Goal: Information Seeking & Learning: Learn about a topic

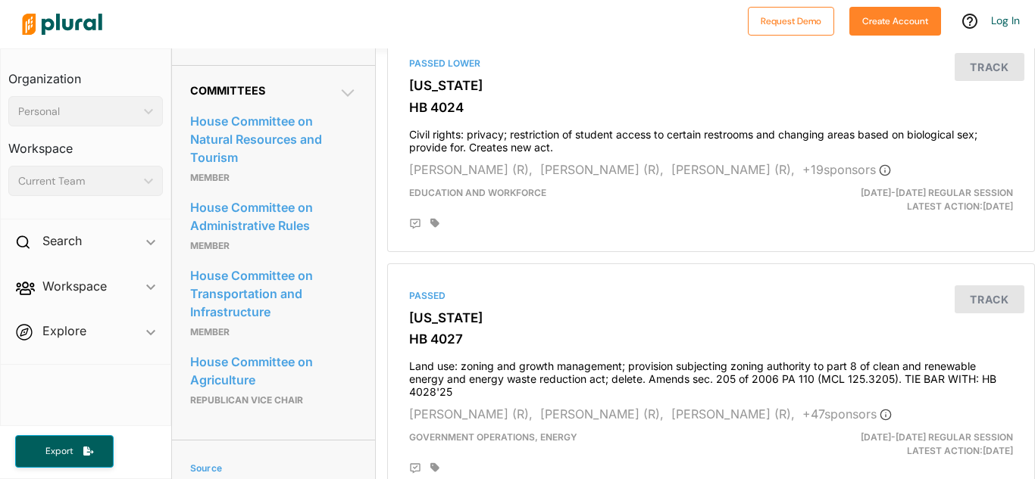
scroll to position [838, 1]
click at [348, 103] on icon at bounding box center [347, 94] width 18 height 18
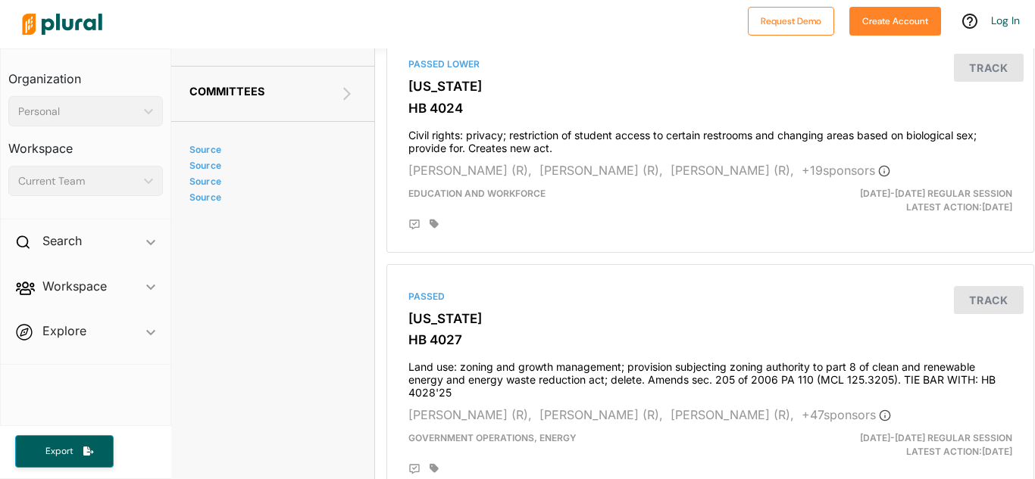
click at [348, 103] on icon at bounding box center [347, 94] width 18 height 18
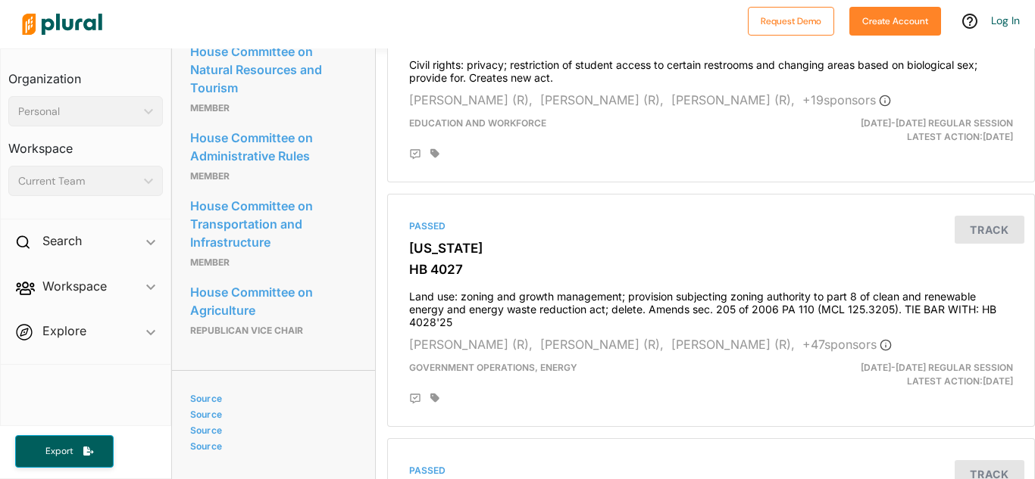
scroll to position [907, 0]
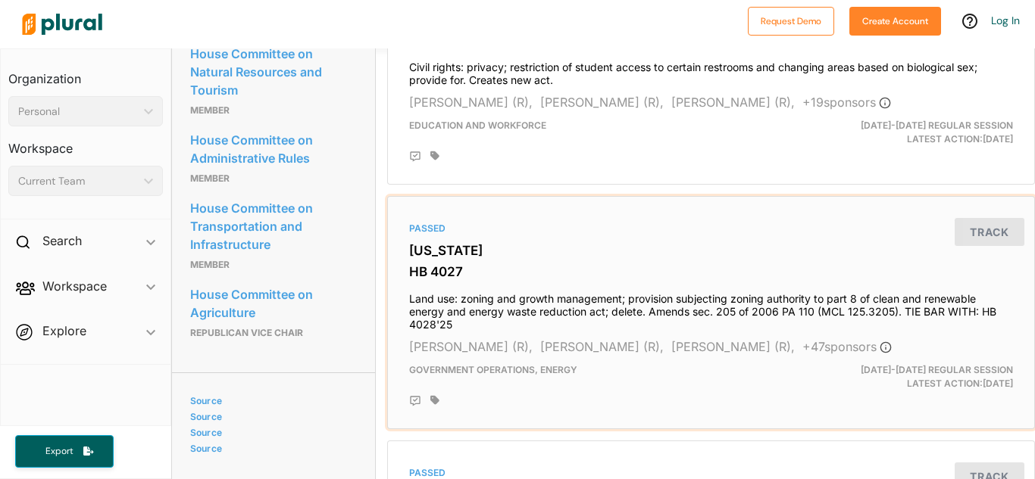
click at [404, 278] on div "Passed [US_STATE] HB 4027 Land use: zoning and growth management; provision sub…" at bounding box center [711, 313] width 634 height 220
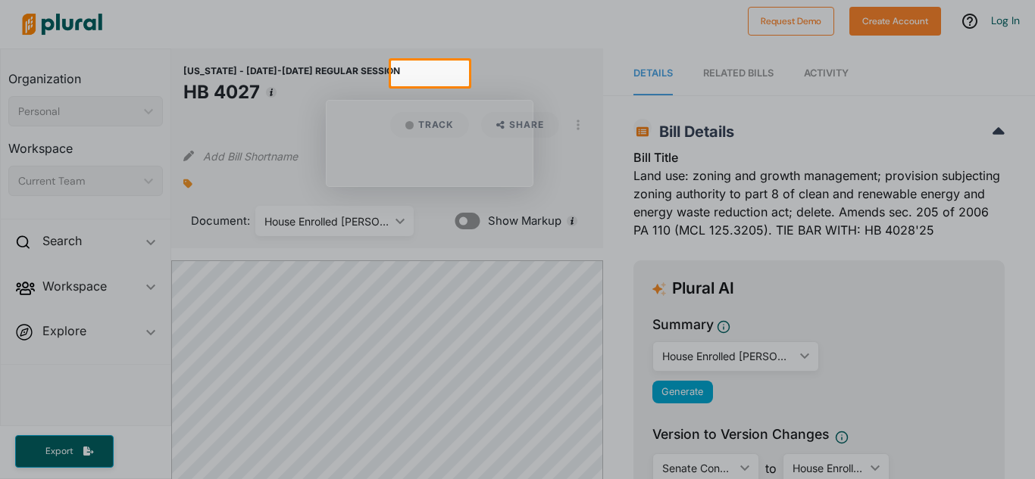
click at [501, 91] on div at bounding box center [517, 282] width 1035 height 393
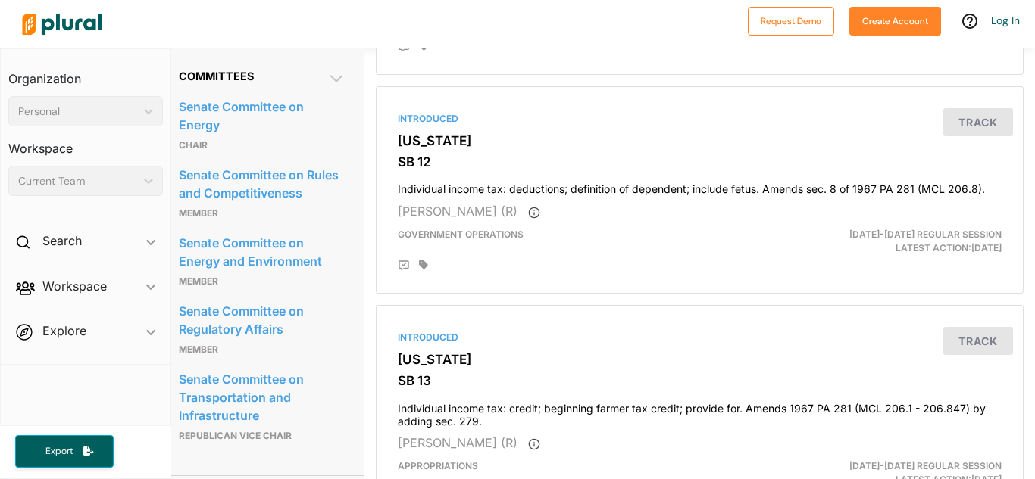
scroll to position [773, 11]
